Goal: Find specific page/section: Find specific page/section

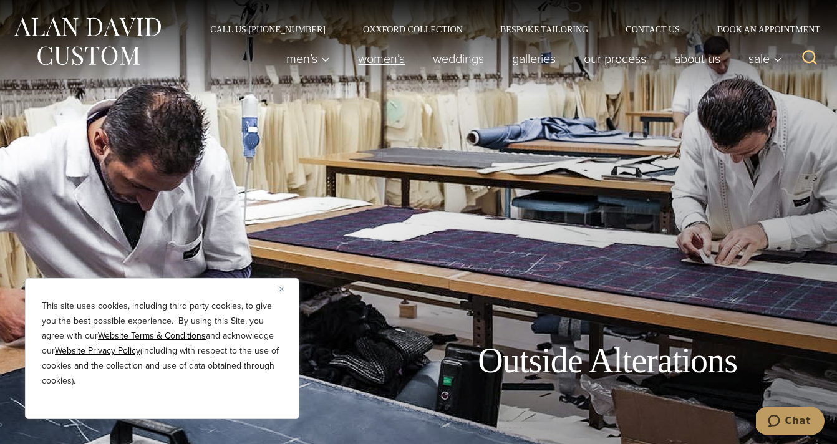
click at [383, 59] on link "Women’s" at bounding box center [381, 58] width 75 height 25
